Goal: Find specific page/section: Find specific page/section

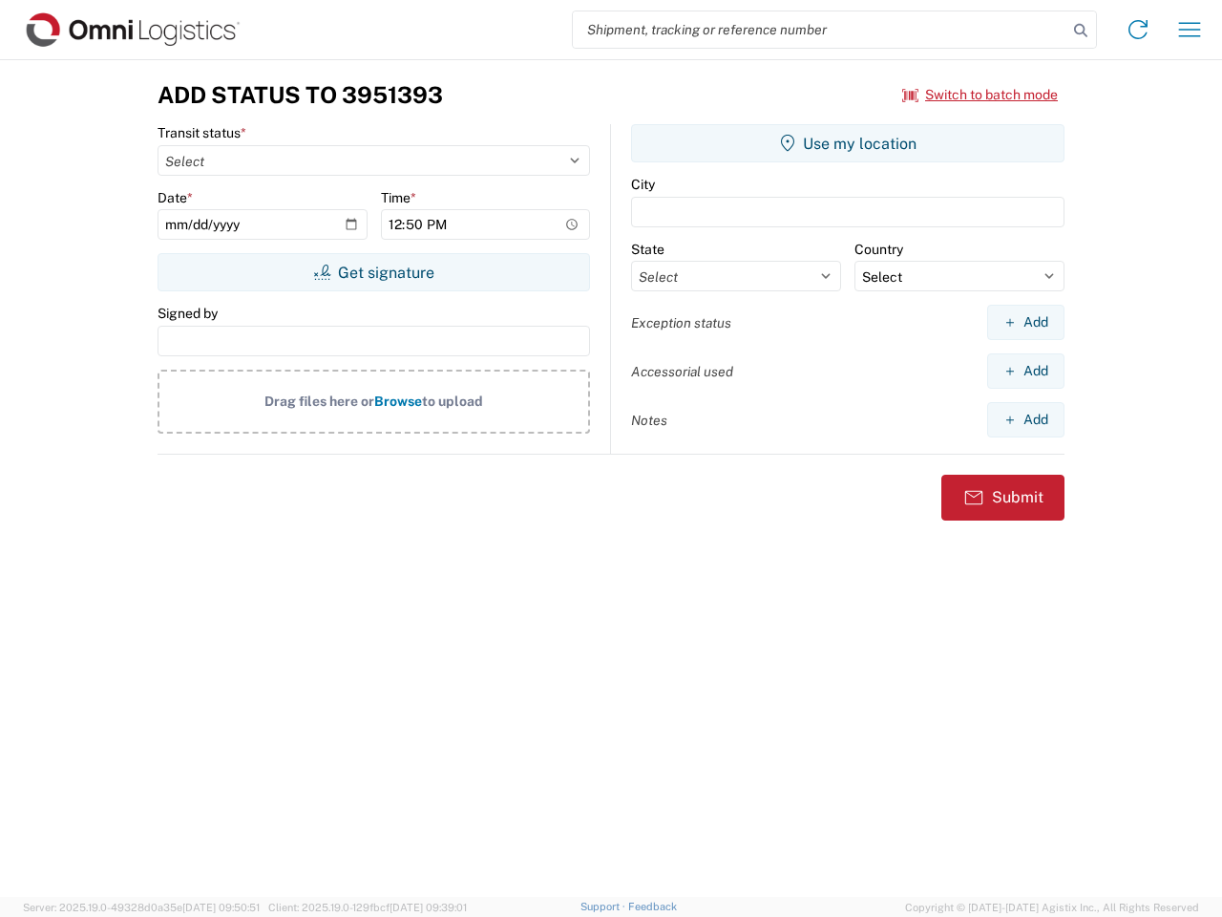
click at [820, 30] on input "search" at bounding box center [820, 29] width 495 height 36
click at [1081, 31] on icon at bounding box center [1081, 30] width 27 height 27
click at [1138, 30] on icon at bounding box center [1138, 29] width 31 height 31
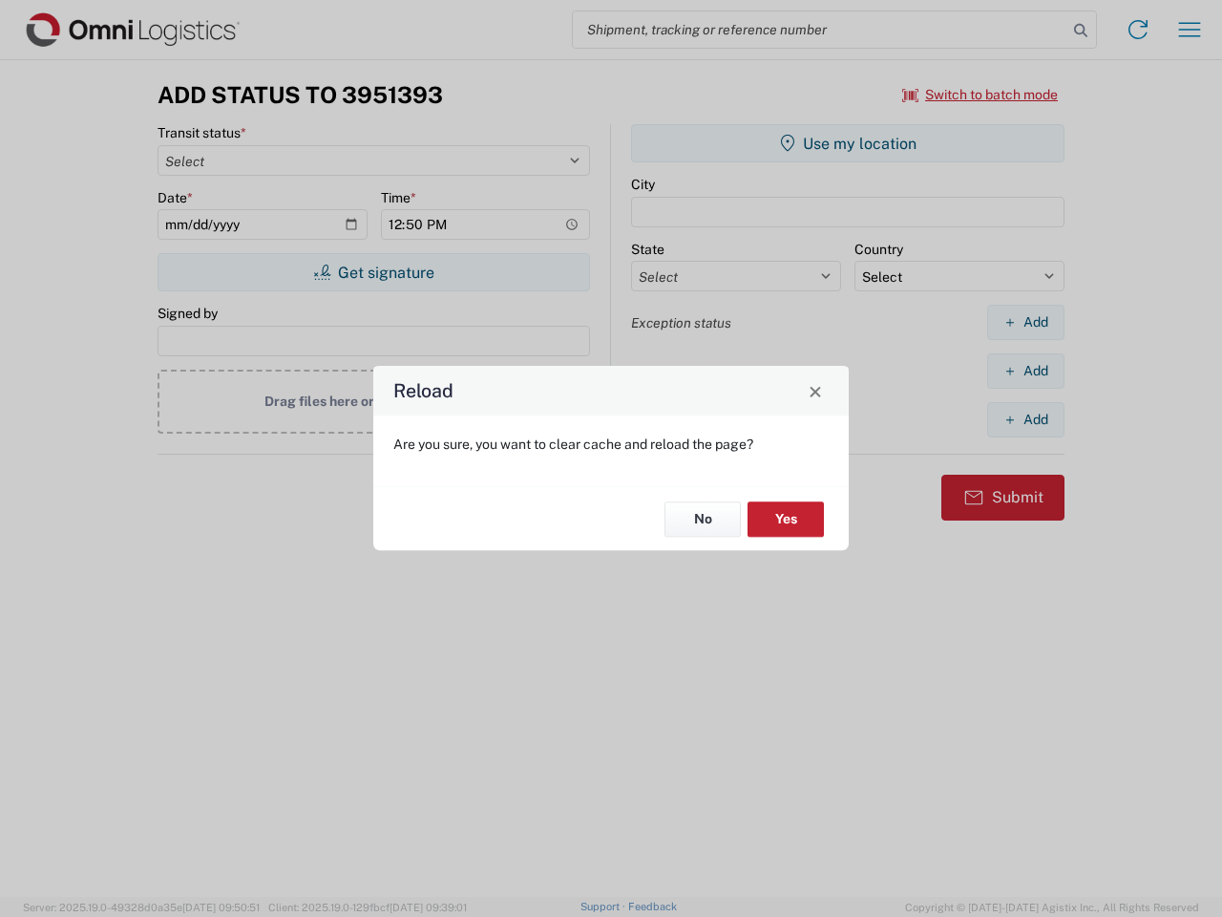
click at [1190, 30] on div "Reload Are you sure, you want to clear cache and reload the page? No Yes" at bounding box center [611, 458] width 1222 height 917
click at [981, 95] on div "Reload Are you sure, you want to clear cache and reload the page? No Yes" at bounding box center [611, 458] width 1222 height 917
click at [373, 272] on div "Reload Are you sure, you want to clear cache and reload the page? No Yes" at bounding box center [611, 458] width 1222 height 917
click at [848, 143] on div "Reload Are you sure, you want to clear cache and reload the page? No Yes" at bounding box center [611, 458] width 1222 height 917
click at [1026, 322] on div "Reload Are you sure, you want to clear cache and reload the page? No Yes" at bounding box center [611, 458] width 1222 height 917
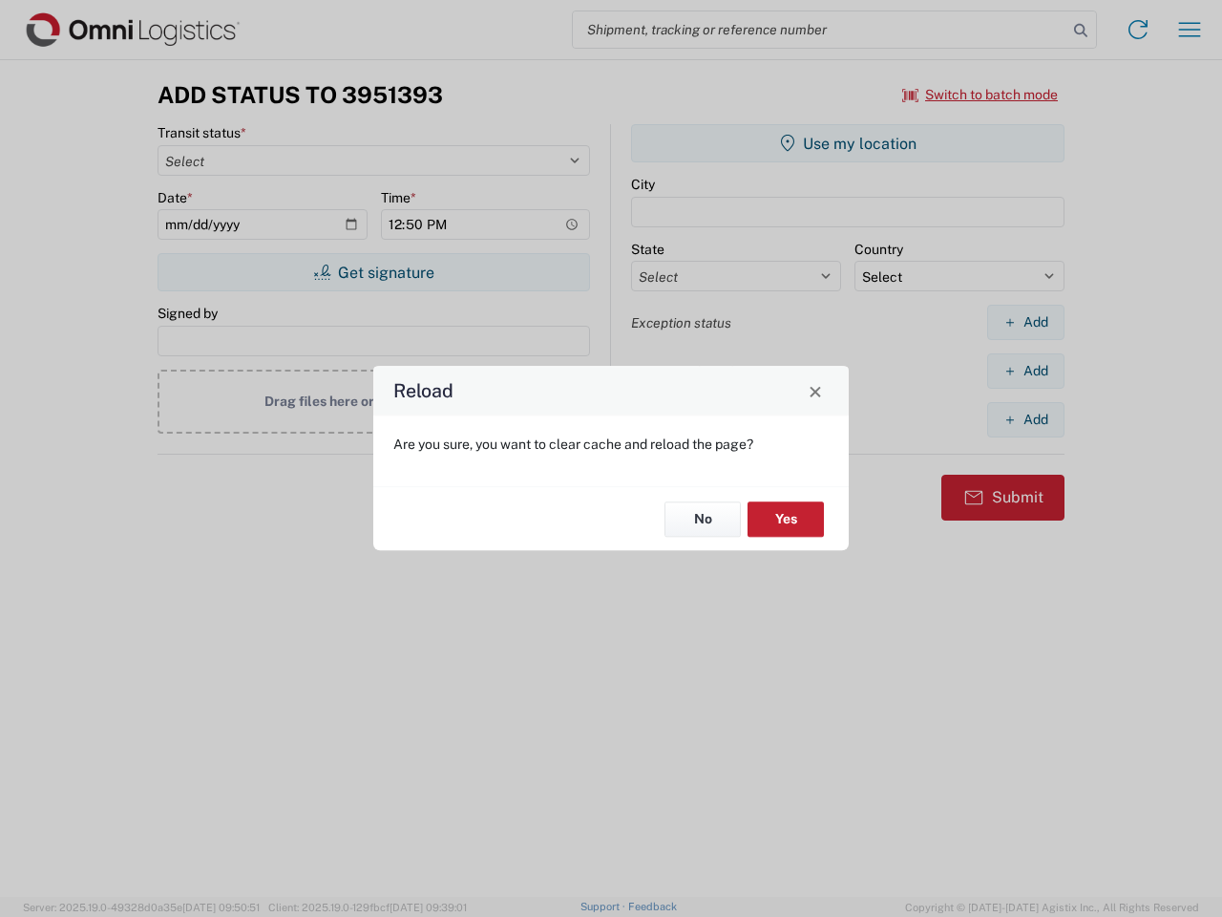
click at [1026, 371] on div "Reload Are you sure, you want to clear cache and reload the page? No Yes" at bounding box center [611, 458] width 1222 height 917
click at [1026, 419] on div "Reload Are you sure, you want to clear cache and reload the page? No Yes" at bounding box center [611, 458] width 1222 height 917
